Goal: Task Accomplishment & Management: Manage account settings

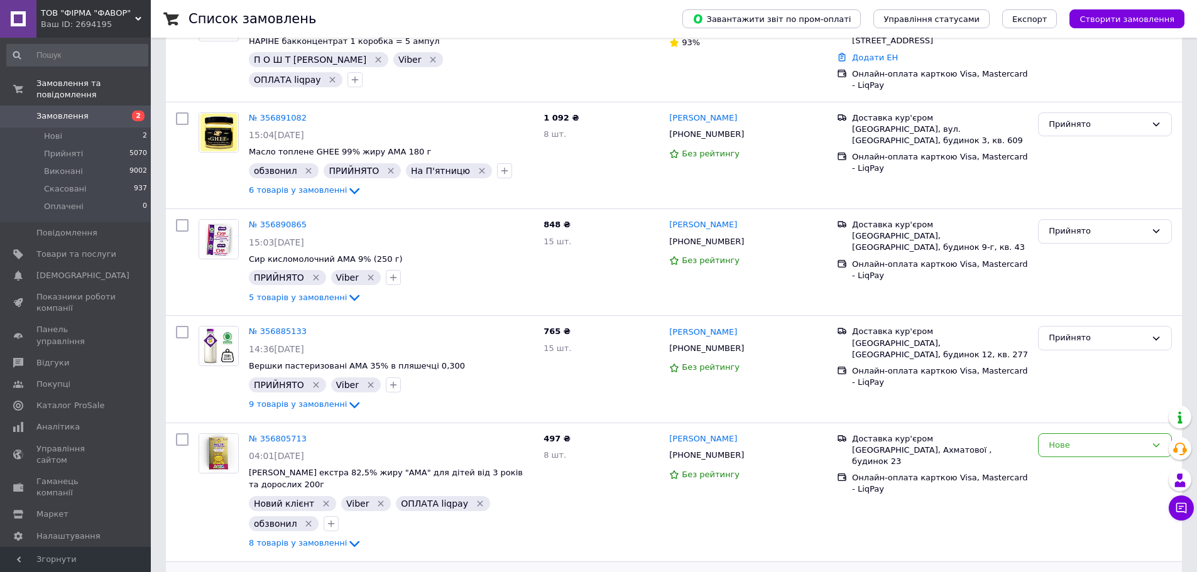
scroll to position [377, 0]
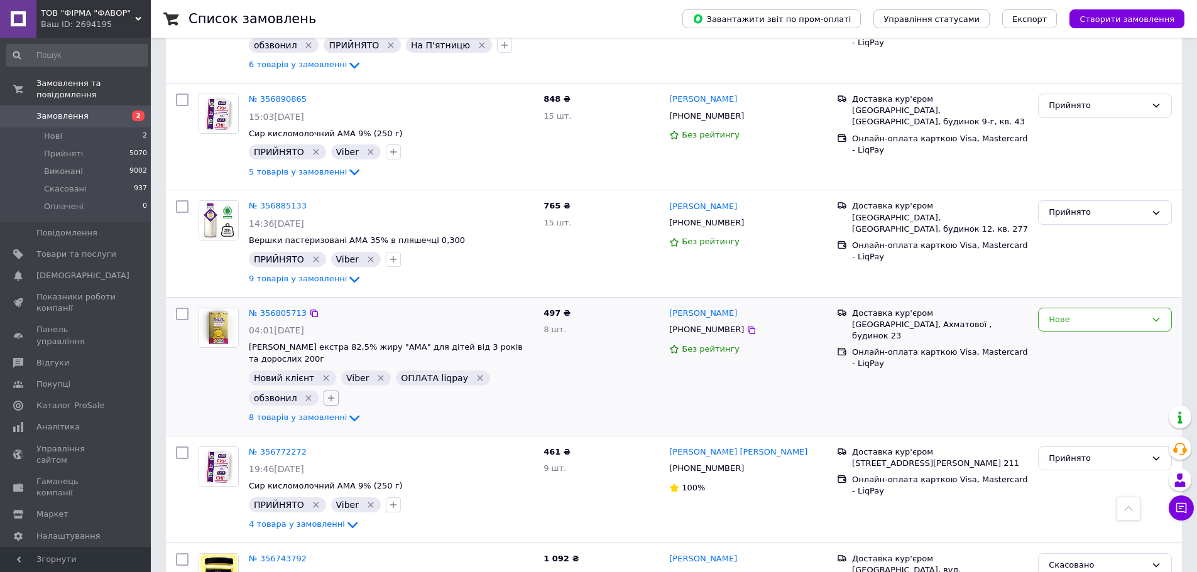
click at [329, 395] on icon "button" at bounding box center [331, 398] width 7 height 7
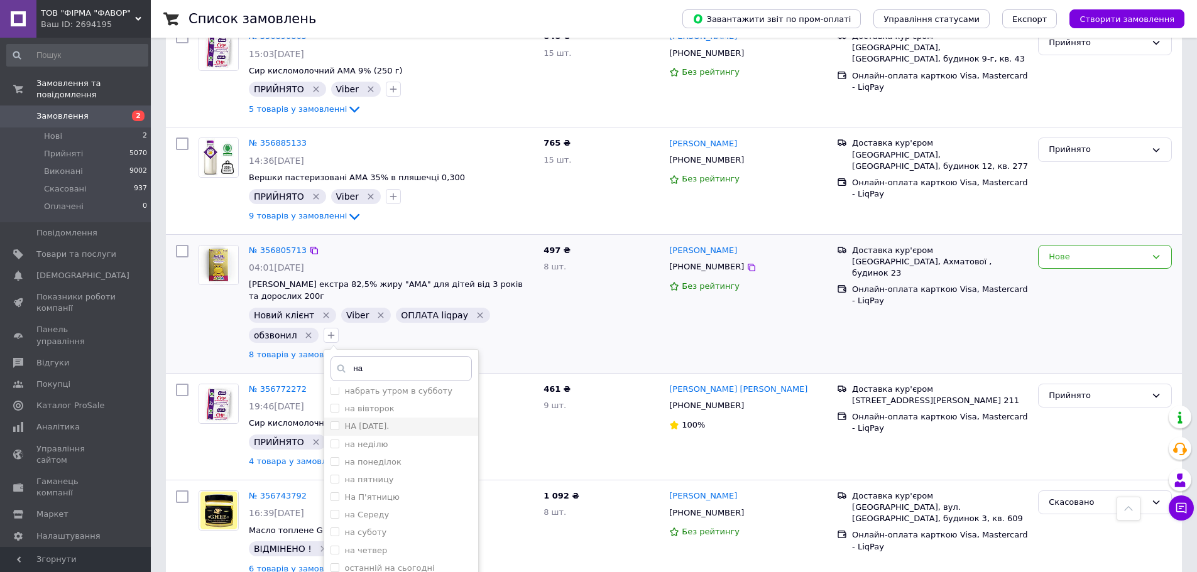
scroll to position [63, 0]
type input "на"
click at [330, 470] on input "На П'ятницю" at bounding box center [334, 474] width 8 height 8
checkbox input "true"
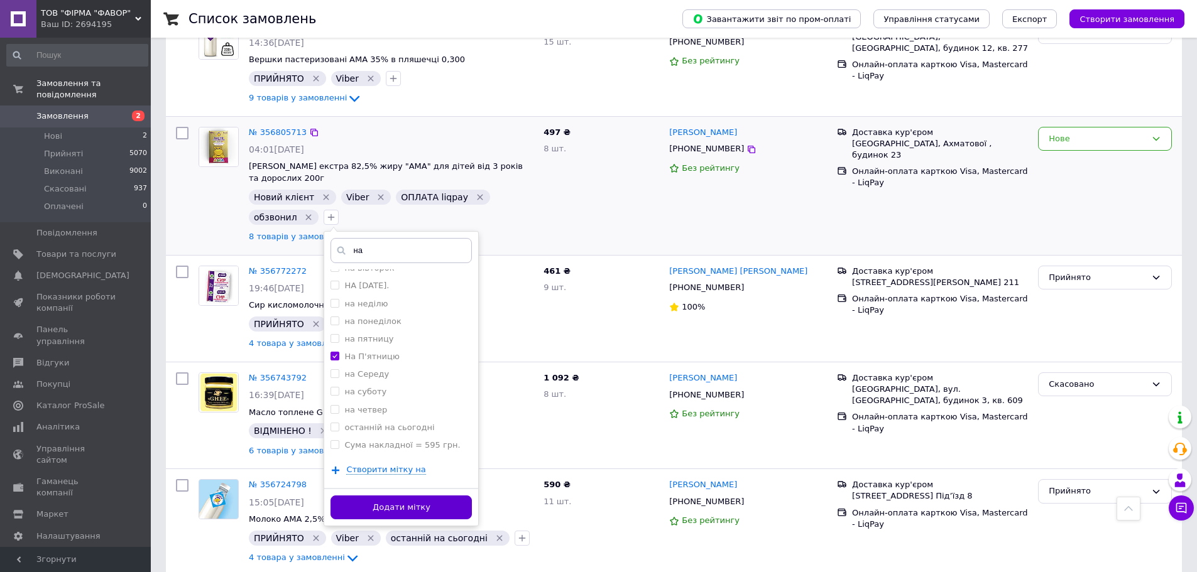
scroll to position [565, 0]
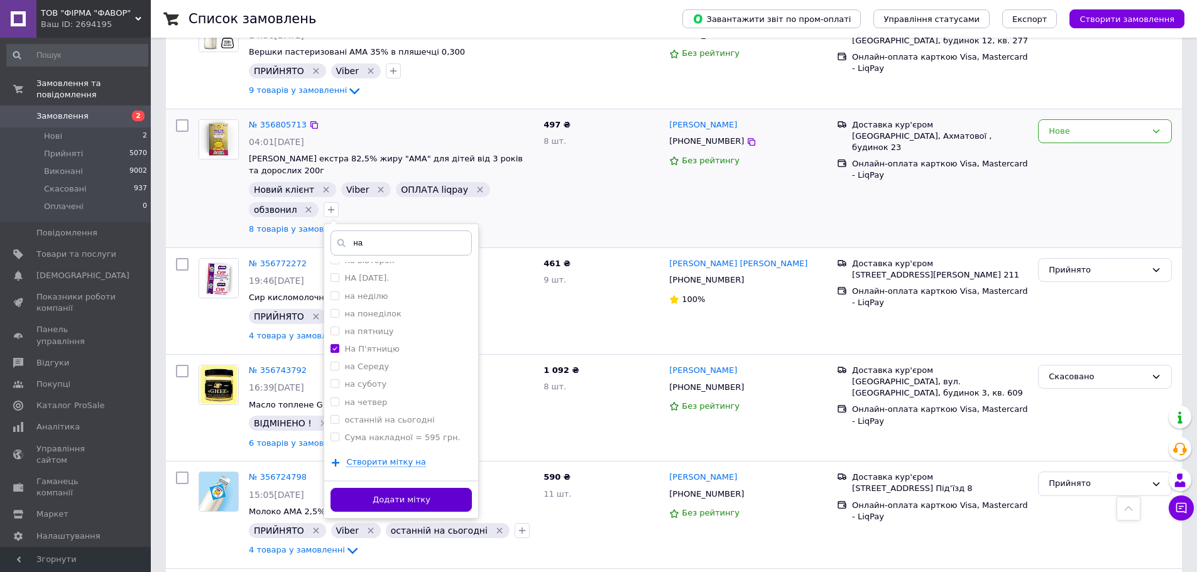
click at [396, 490] on button "Додати мітку" at bounding box center [400, 500] width 141 height 25
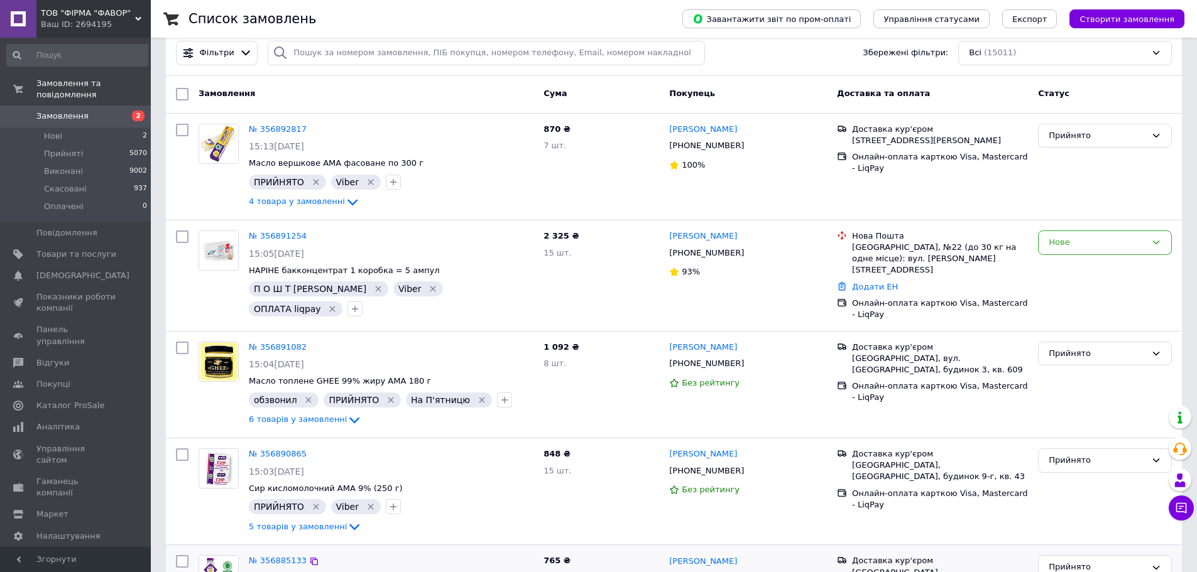
scroll to position [0, 0]
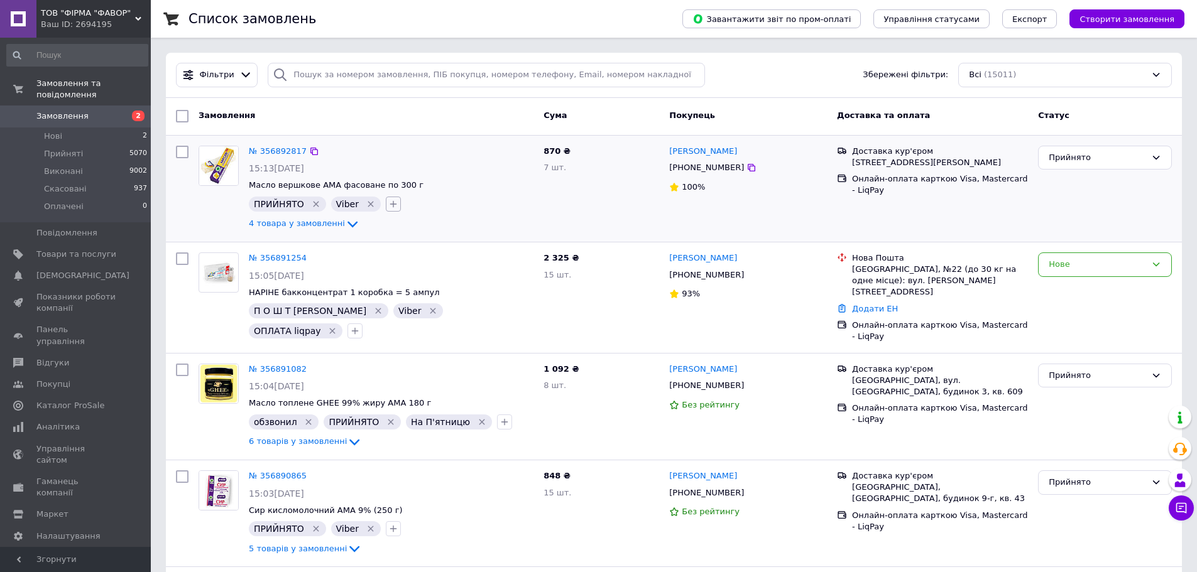
click at [388, 209] on icon "button" at bounding box center [393, 204] width 10 height 10
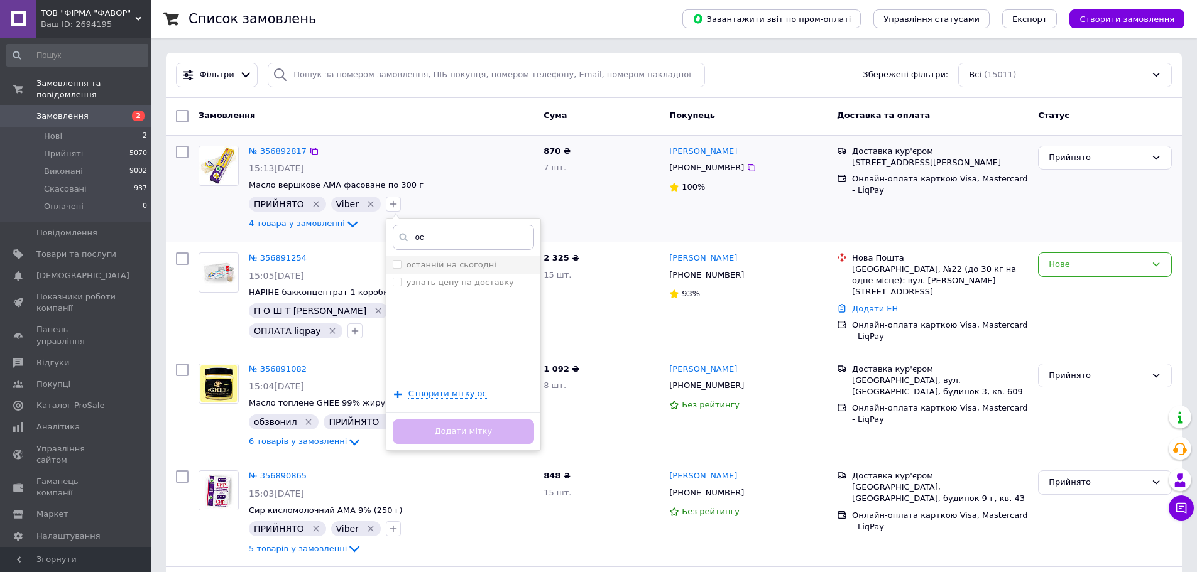
type input "ос"
click at [393, 267] on input "останній на сьогодні" at bounding box center [397, 264] width 8 height 8
checkbox input "true"
click at [455, 432] on button "Додати мітку" at bounding box center [463, 432] width 141 height 25
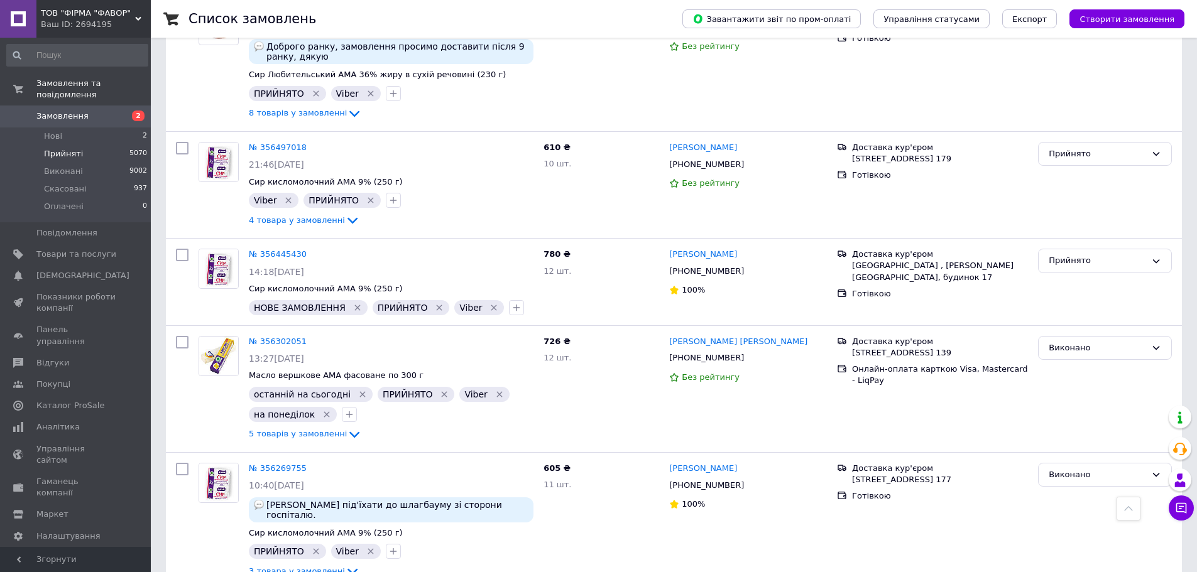
scroll to position [1508, 0]
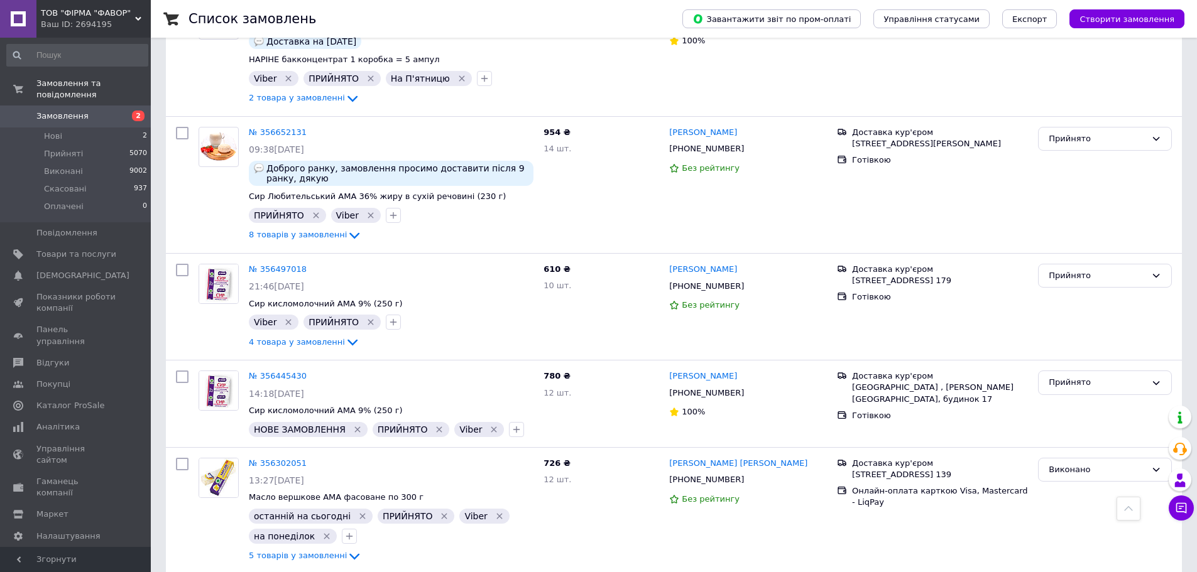
drag, startPoint x: 54, startPoint y: 139, endPoint x: 163, endPoint y: 178, distance: 115.5
click at [54, 148] on span "Прийняті" at bounding box center [63, 153] width 39 height 11
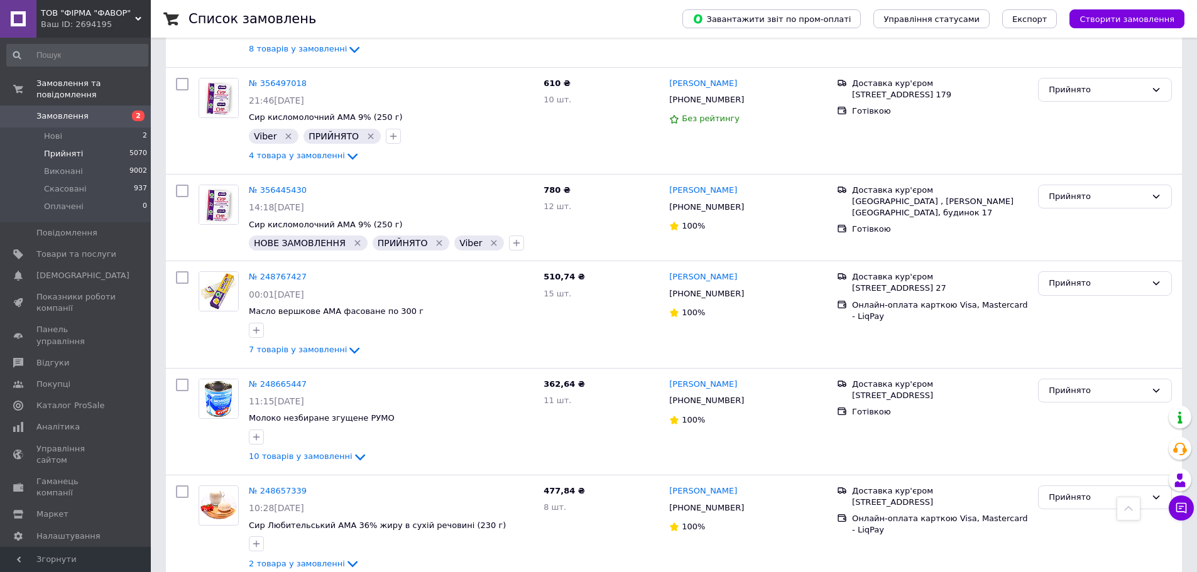
scroll to position [1319, 0]
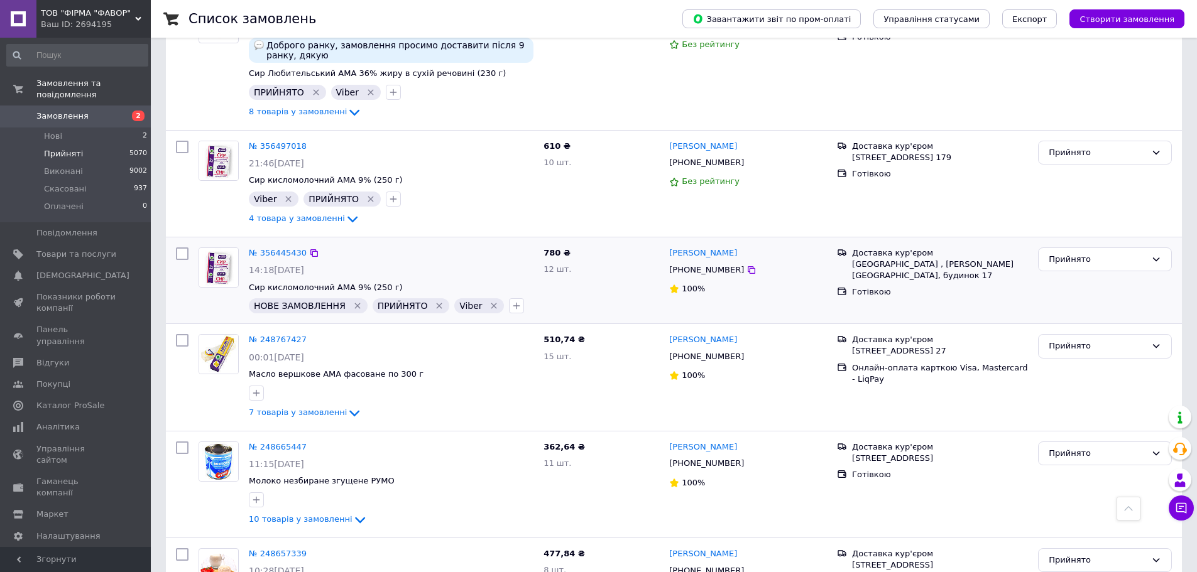
click at [180, 253] on input "checkbox" at bounding box center [182, 254] width 13 height 13
checkbox input "true"
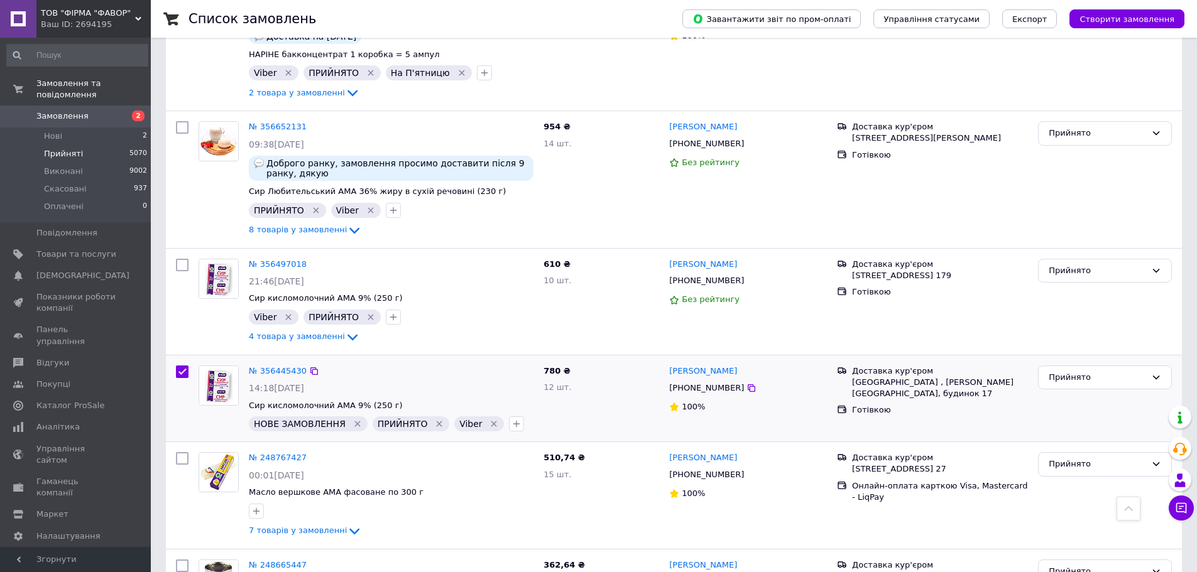
scroll to position [1194, 0]
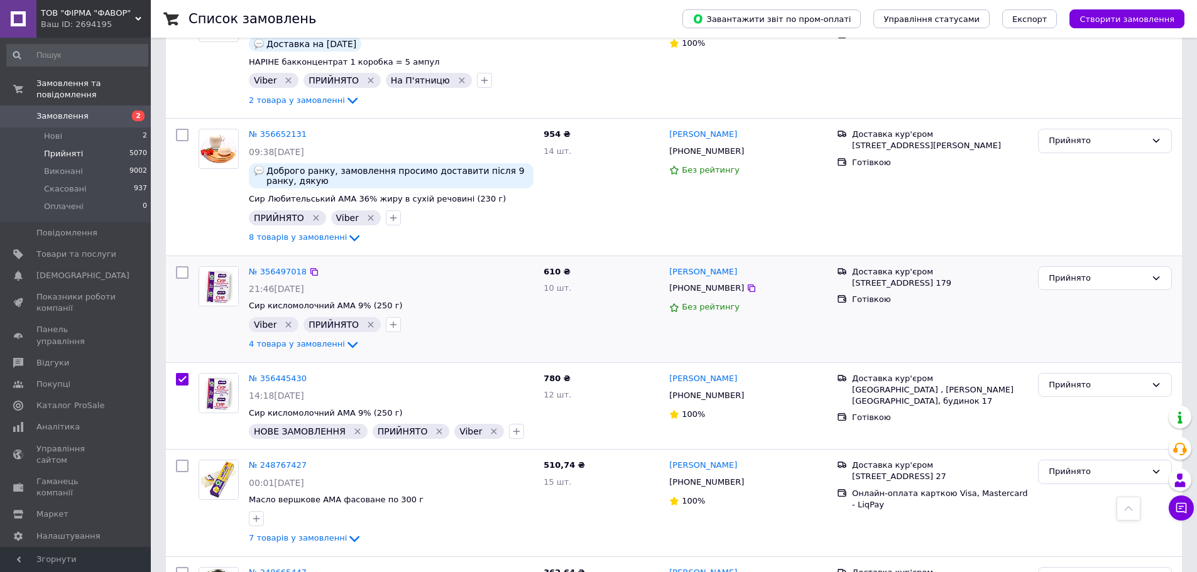
click at [182, 268] on input "checkbox" at bounding box center [182, 272] width 13 height 13
checkbox input "true"
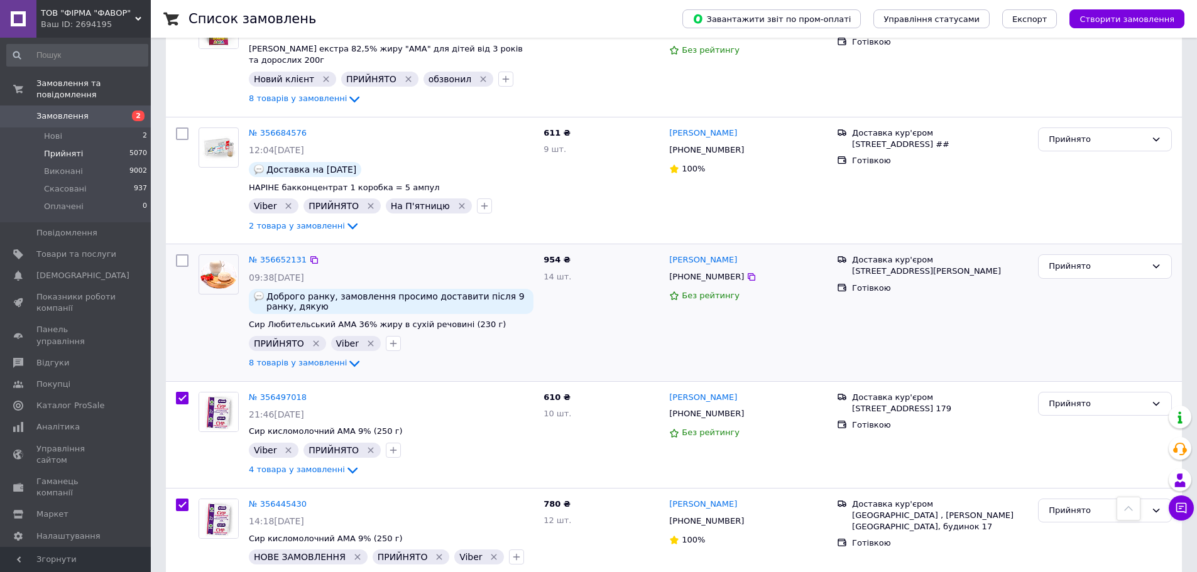
click at [182, 259] on input "checkbox" at bounding box center [182, 260] width 13 height 13
checkbox input "true"
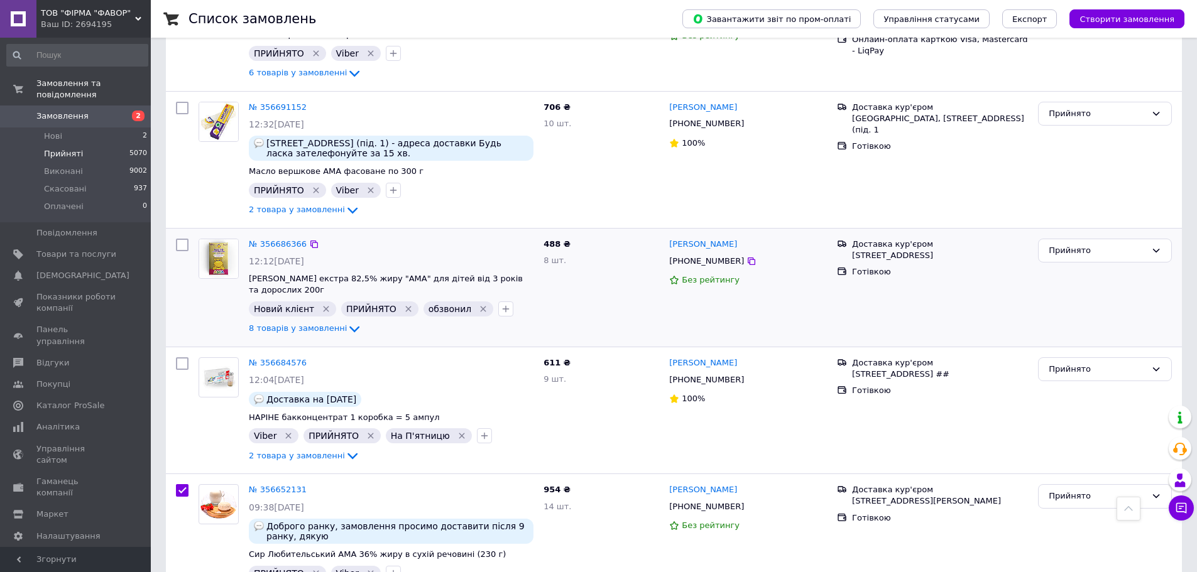
scroll to position [817, 0]
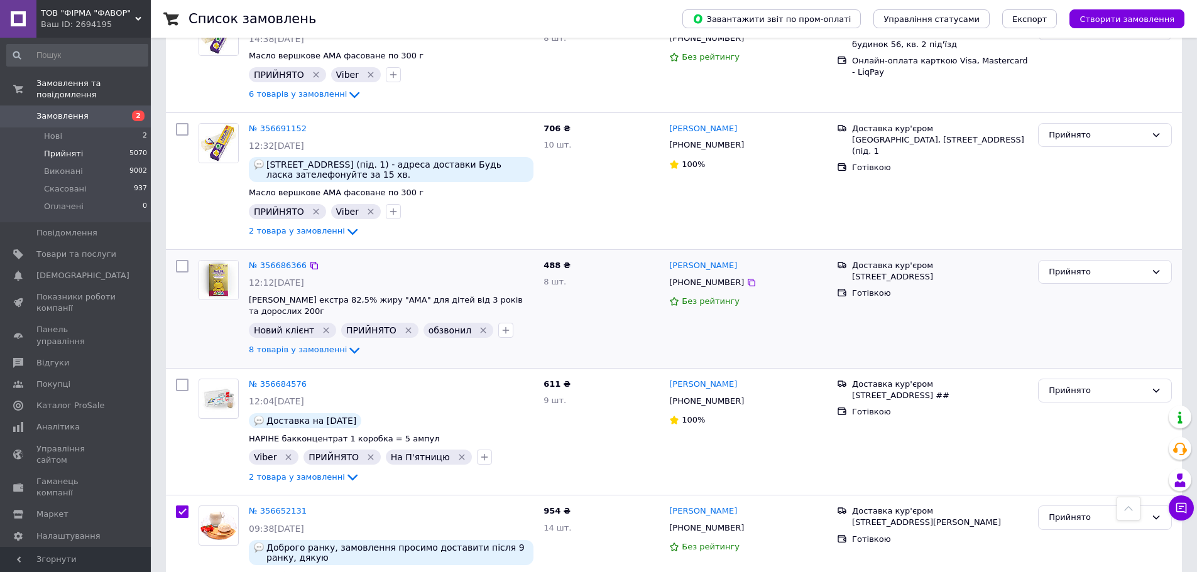
click at [184, 266] on input "checkbox" at bounding box center [182, 266] width 13 height 13
checkbox input "true"
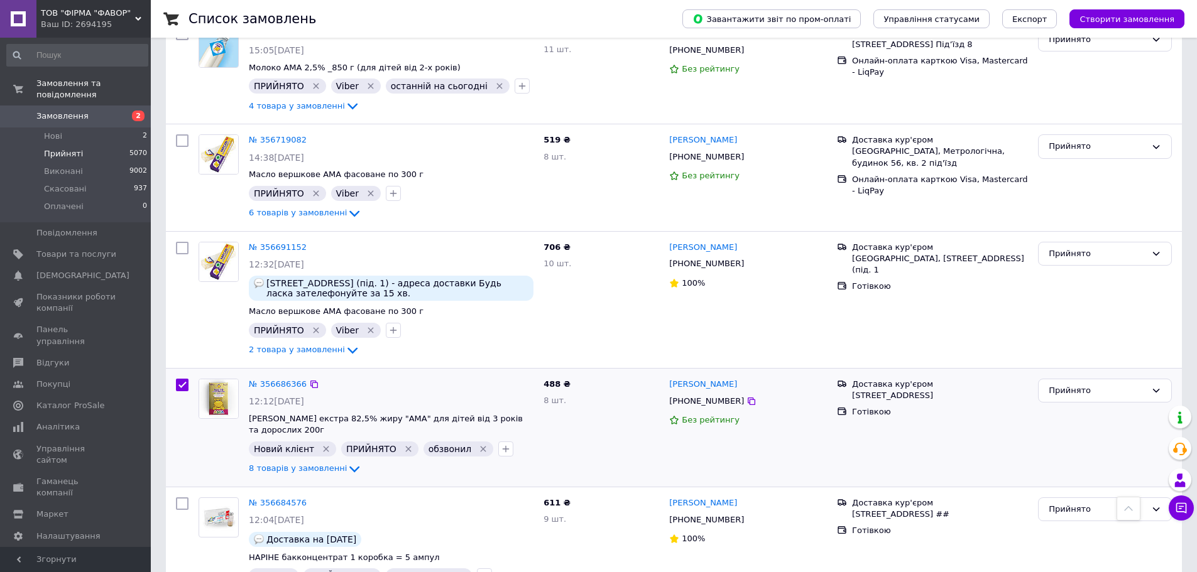
scroll to position [691, 0]
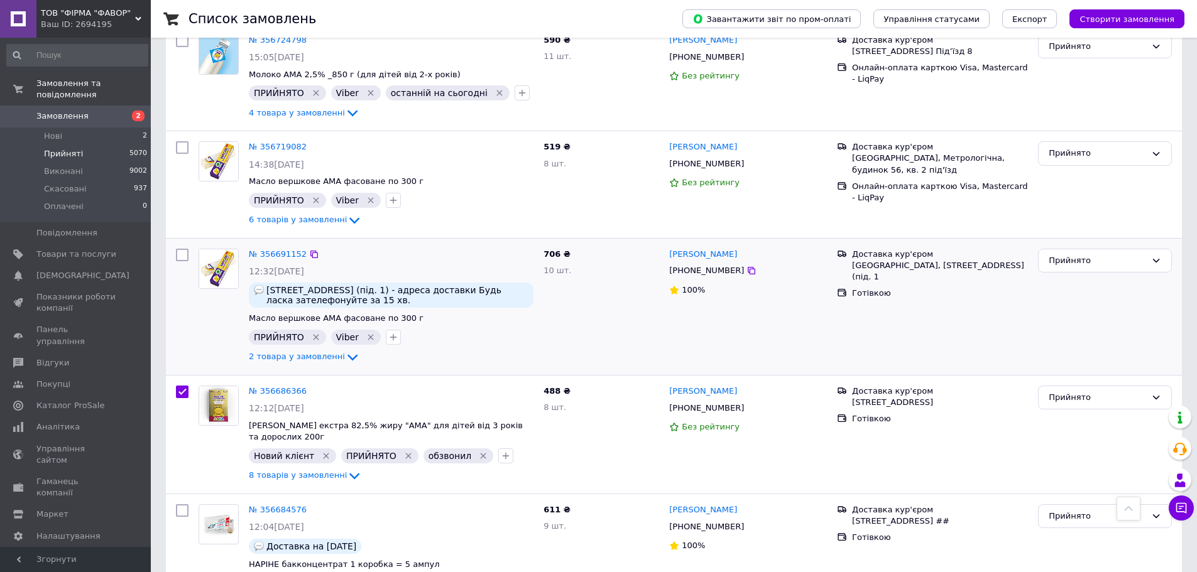
click at [185, 256] on input "checkbox" at bounding box center [182, 255] width 13 height 13
checkbox input "true"
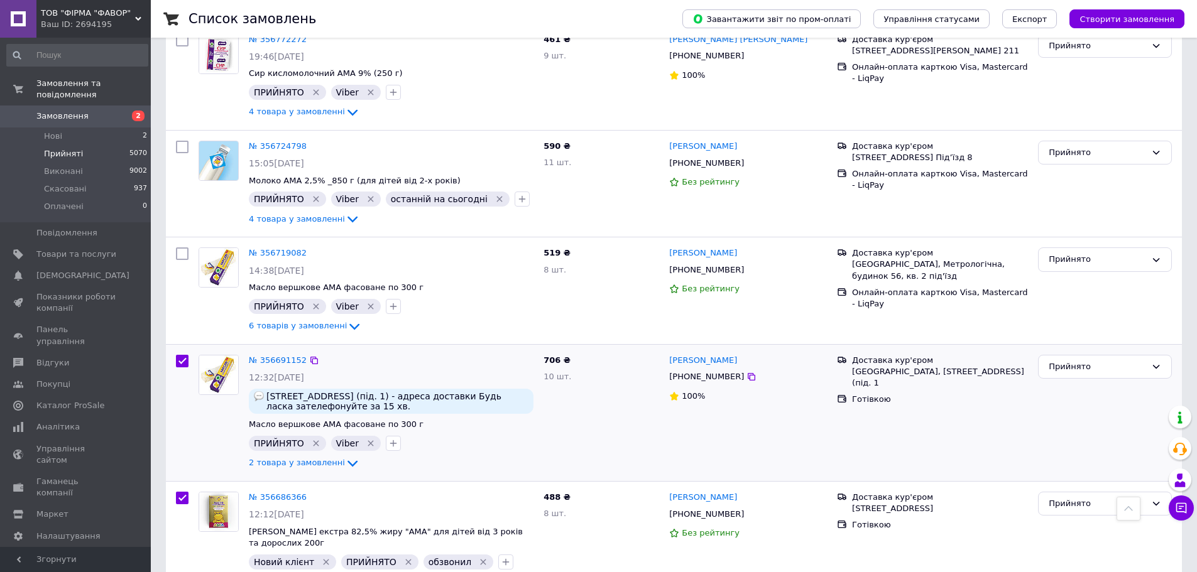
scroll to position [565, 0]
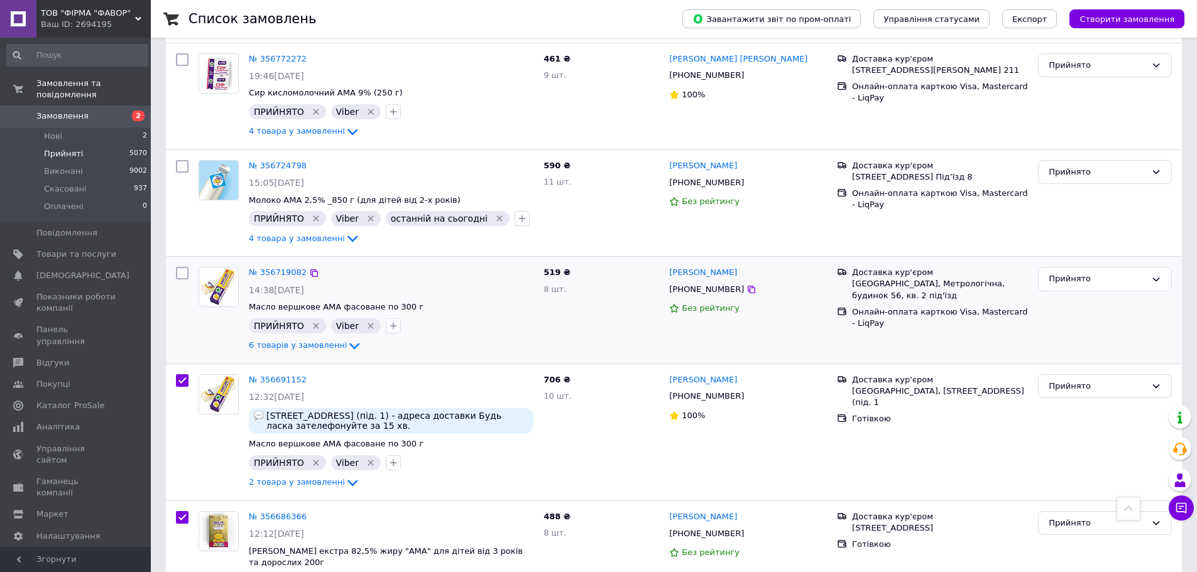
click at [185, 272] on input "checkbox" at bounding box center [182, 273] width 13 height 13
checkbox input "true"
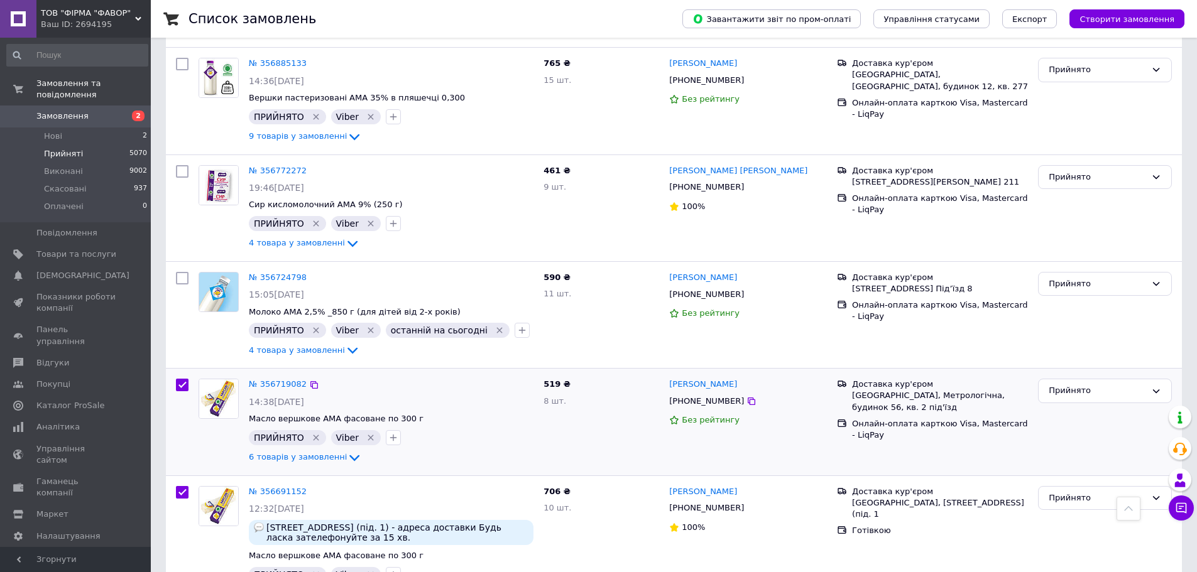
scroll to position [440, 0]
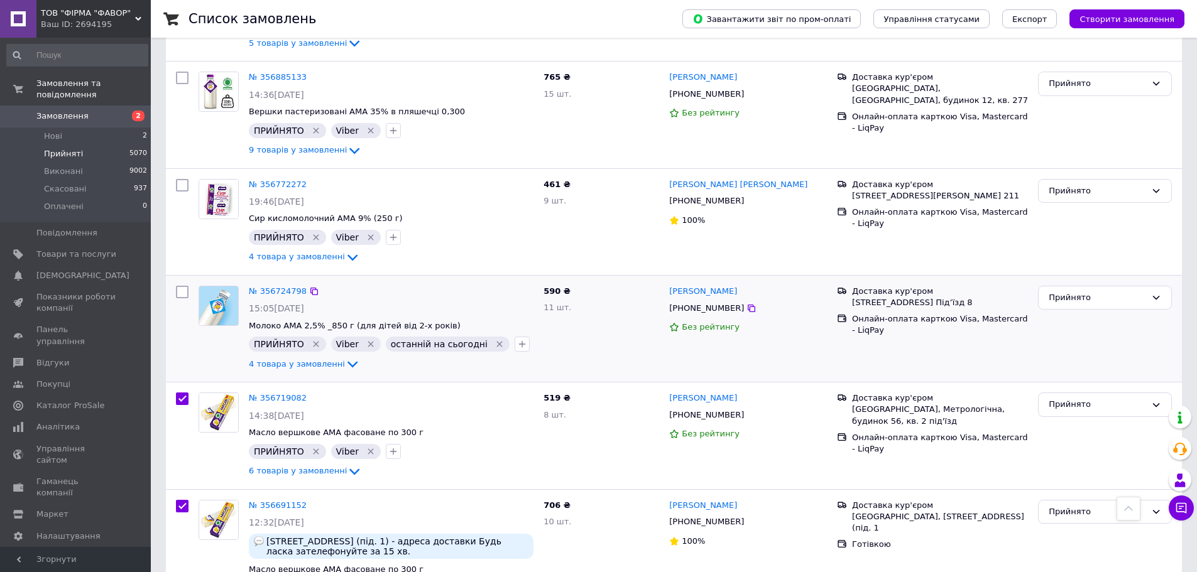
click at [181, 288] on input "checkbox" at bounding box center [182, 292] width 13 height 13
checkbox input "true"
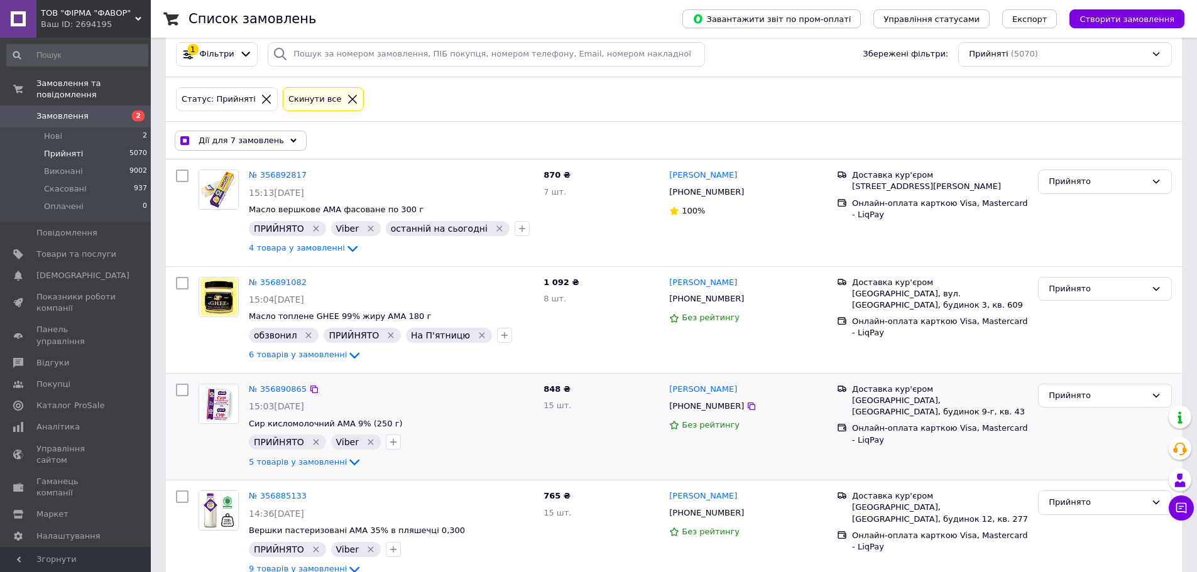
scroll to position [0, 0]
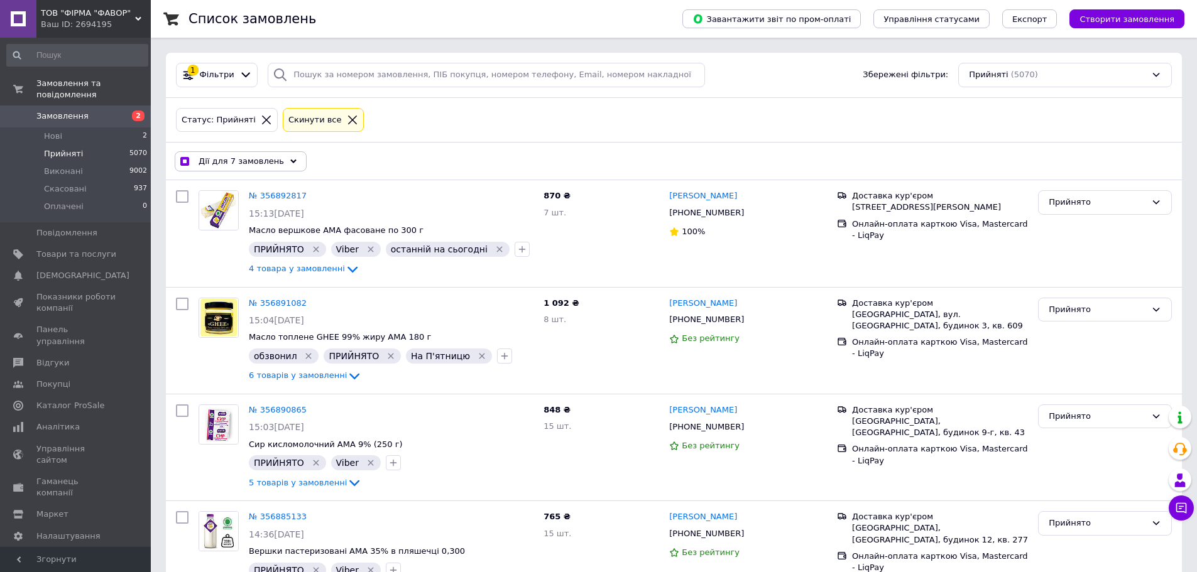
click at [256, 164] on span "Дії для 7 замовлень" at bounding box center [241, 161] width 85 height 11
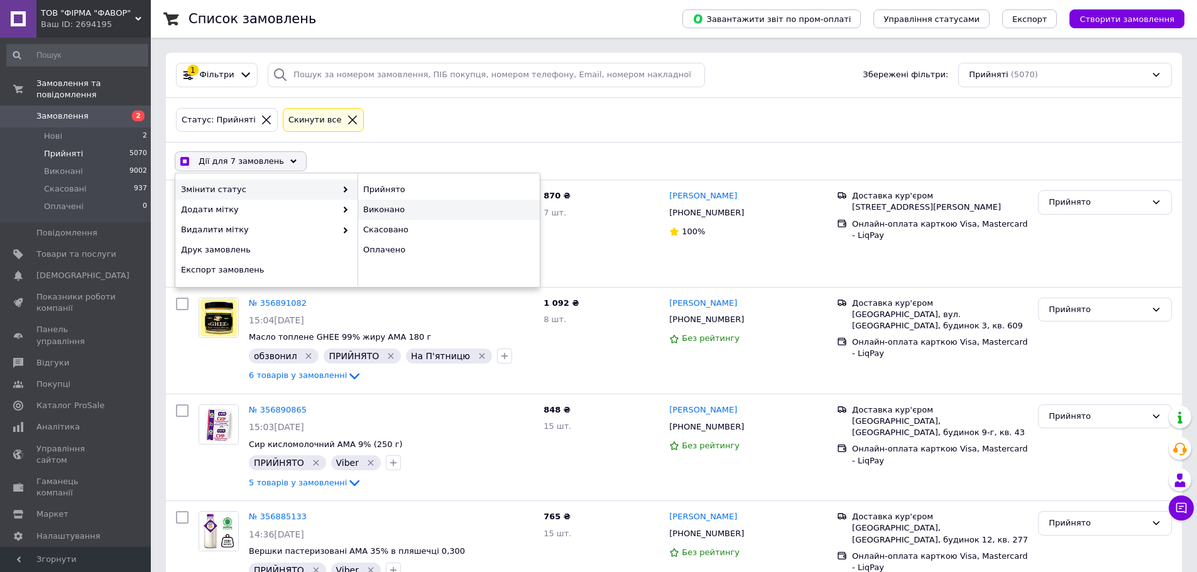
checkbox input "true"
click at [368, 206] on div "Виконано" at bounding box center [448, 210] width 182 height 20
checkbox input "false"
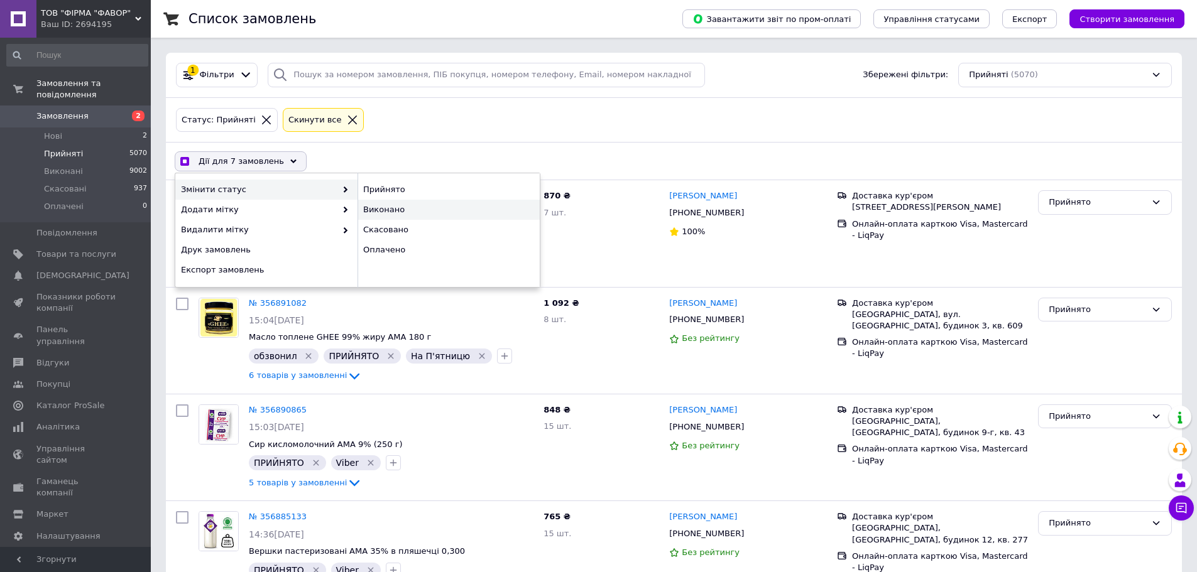
checkbox input "false"
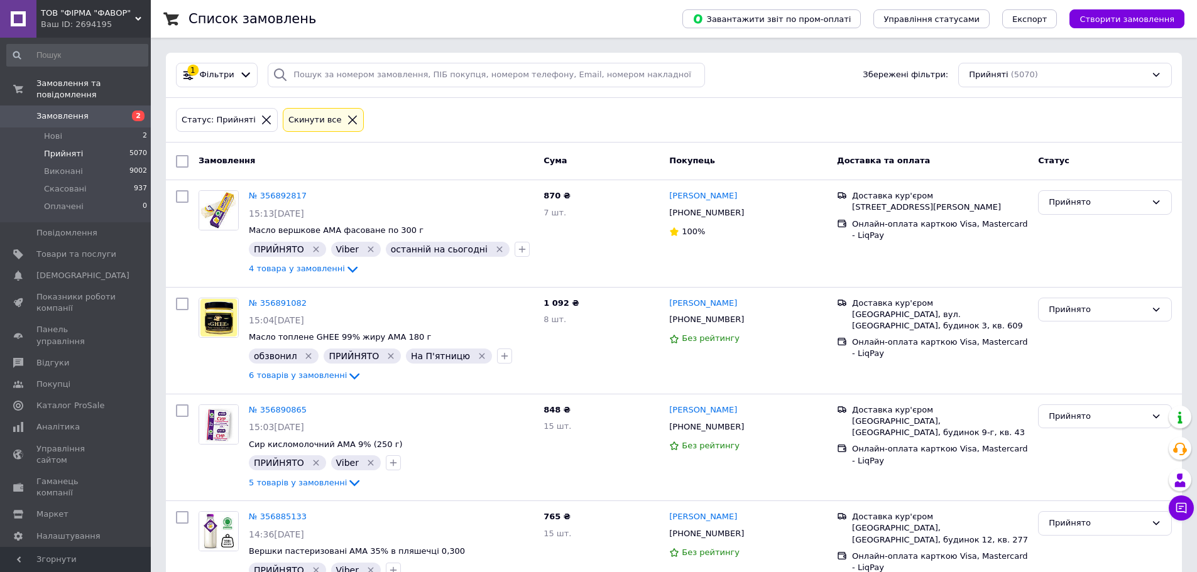
click at [71, 111] on span "Замовлення" at bounding box center [62, 116] width 52 height 11
